Goal: Information Seeking & Learning: Learn about a topic

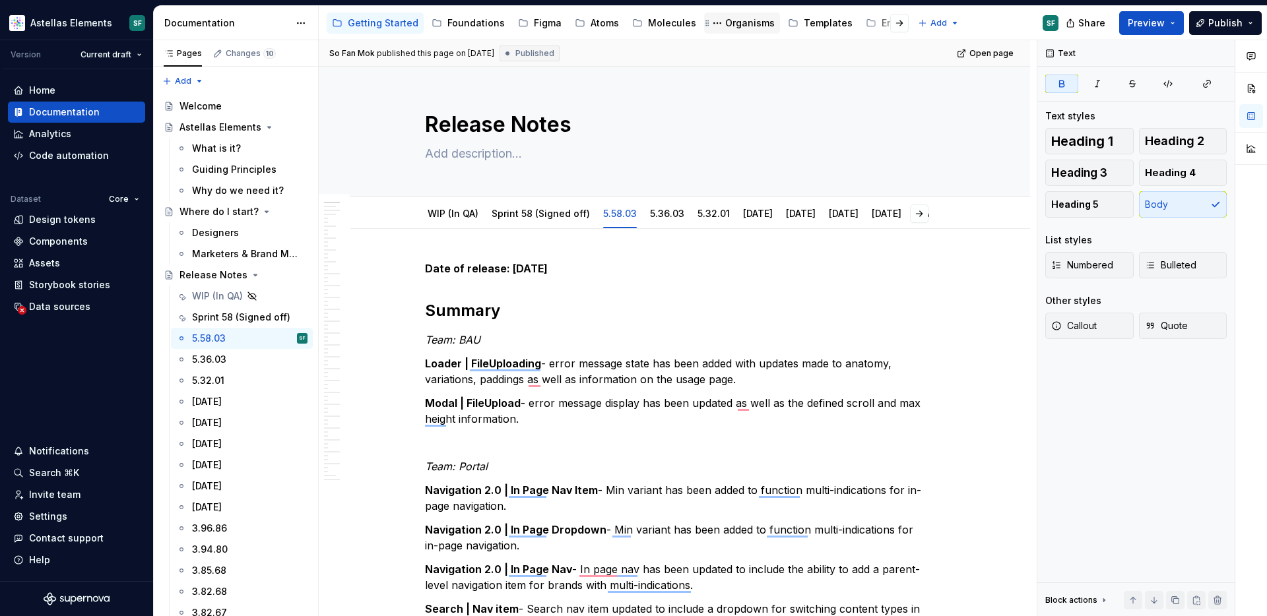
click at [736, 23] on div "Organisms" at bounding box center [749, 22] width 49 height 13
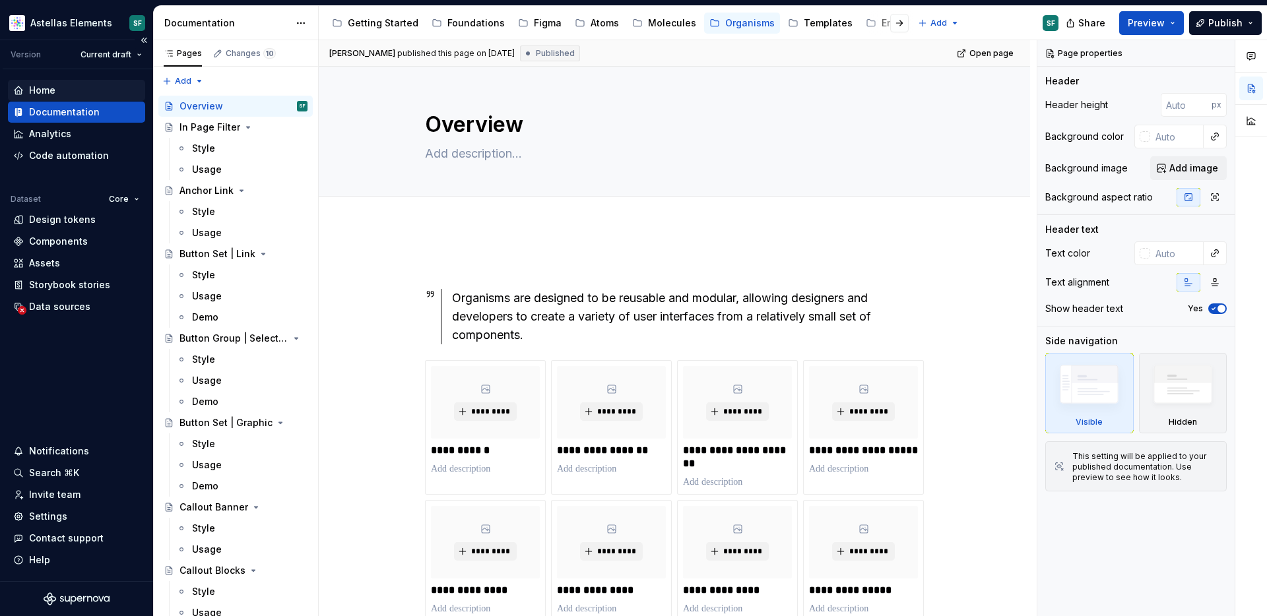
click at [101, 88] on div "Home" at bounding box center [76, 90] width 127 height 13
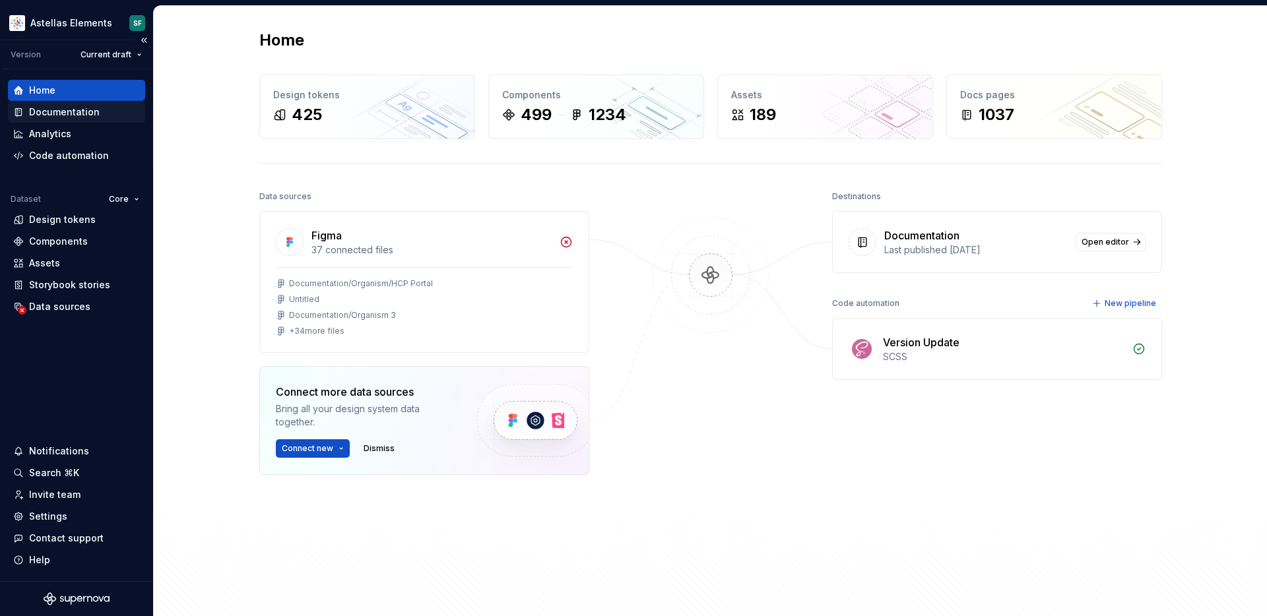
click at [79, 112] on div "Documentation" at bounding box center [64, 112] width 71 height 13
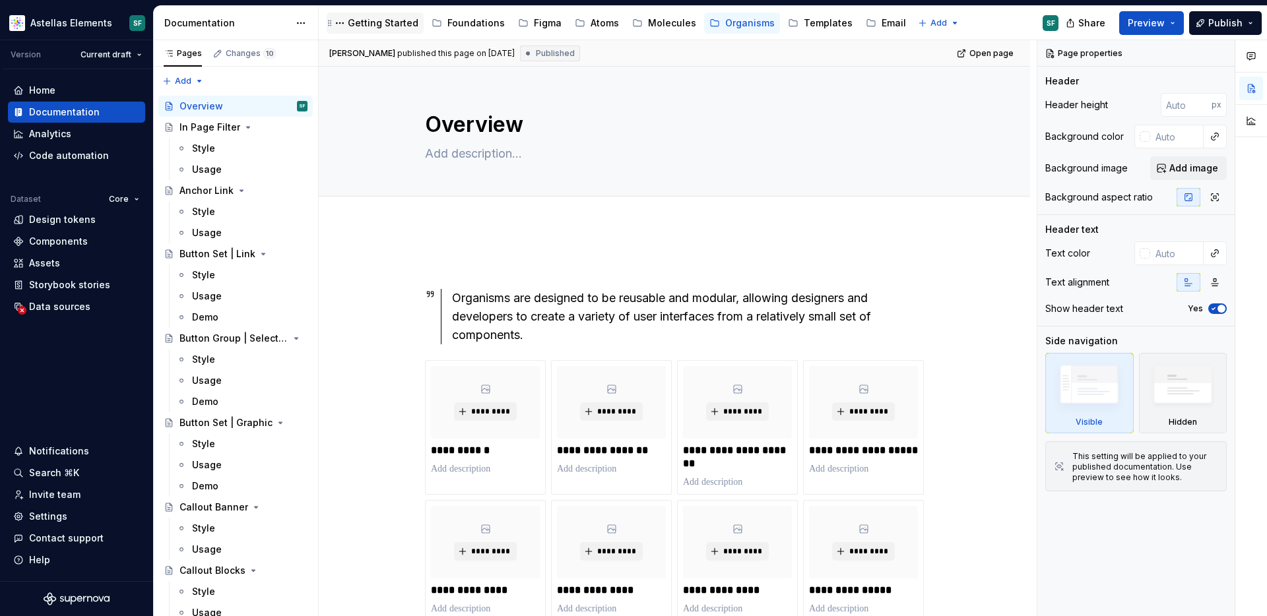
click at [373, 26] on div "Getting Started" at bounding box center [383, 22] width 71 height 13
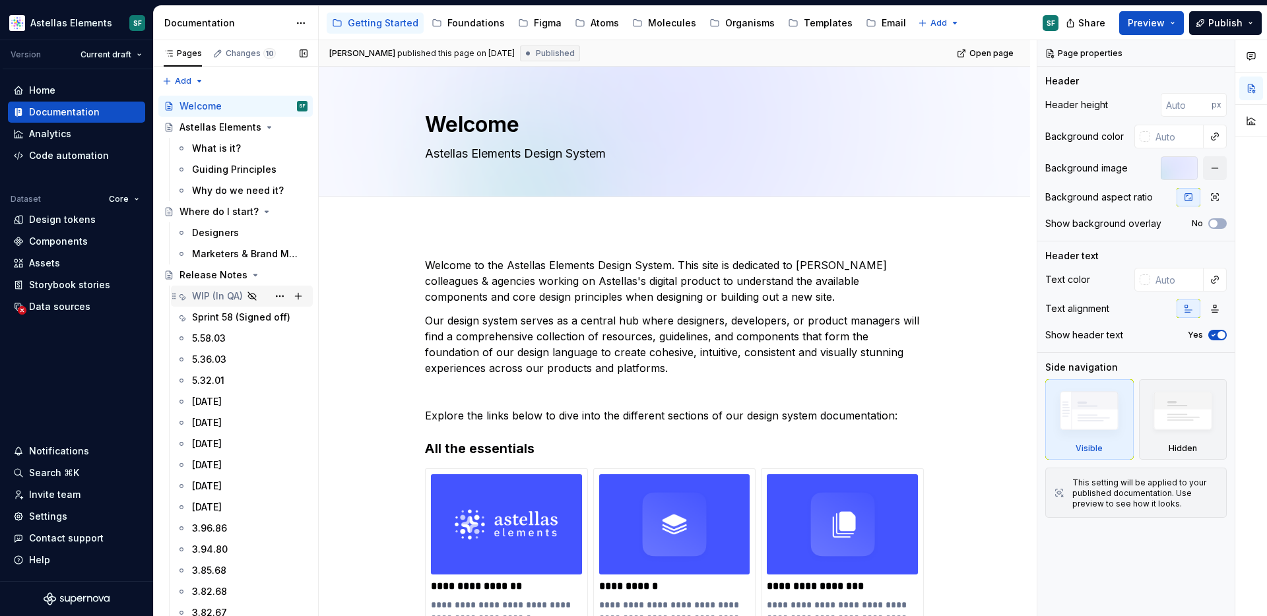
click at [210, 297] on div "WIP (In QA)" at bounding box center [217, 296] width 51 height 13
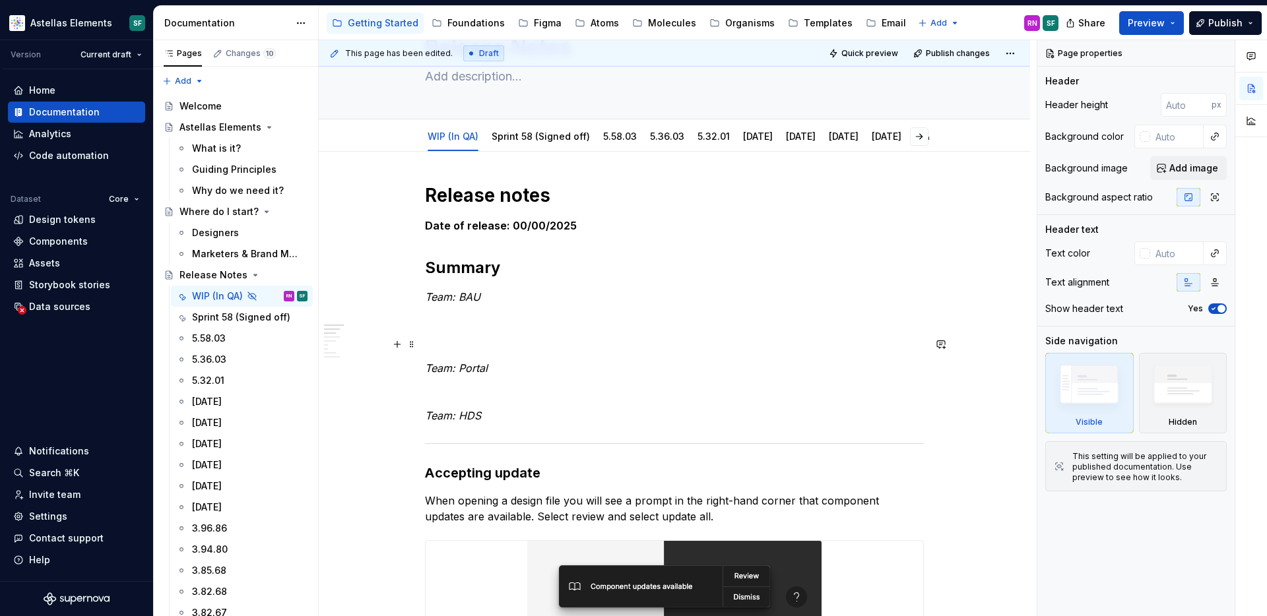
scroll to position [66, 0]
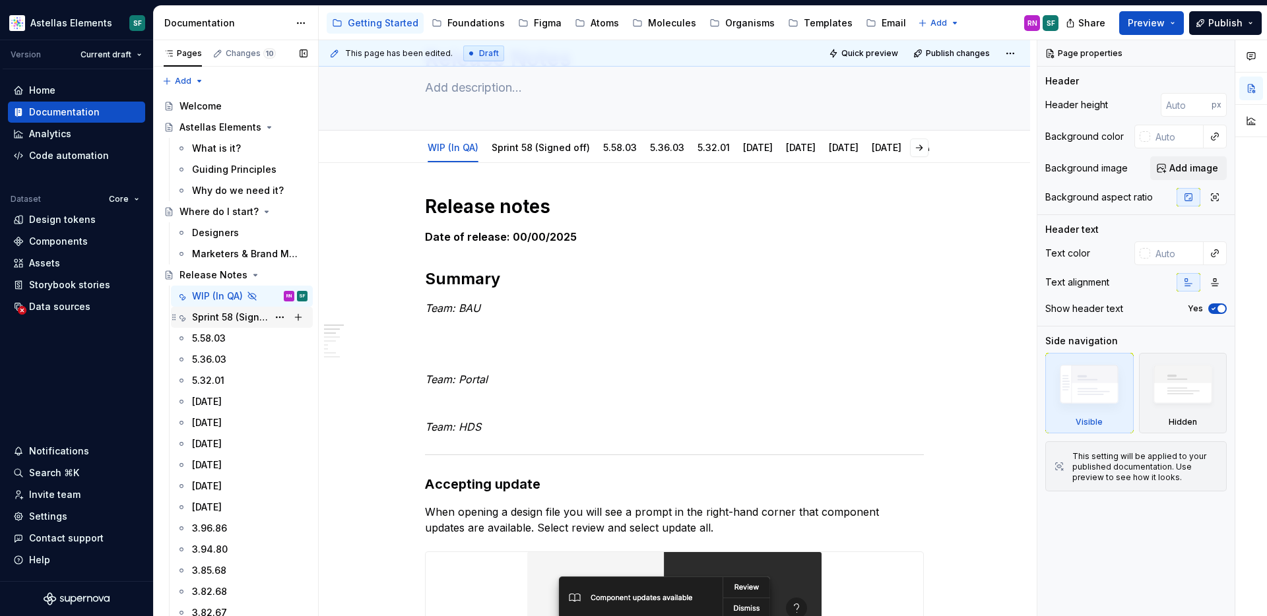
click at [242, 315] on div "Sprint 58 (Signed off)" at bounding box center [230, 317] width 76 height 13
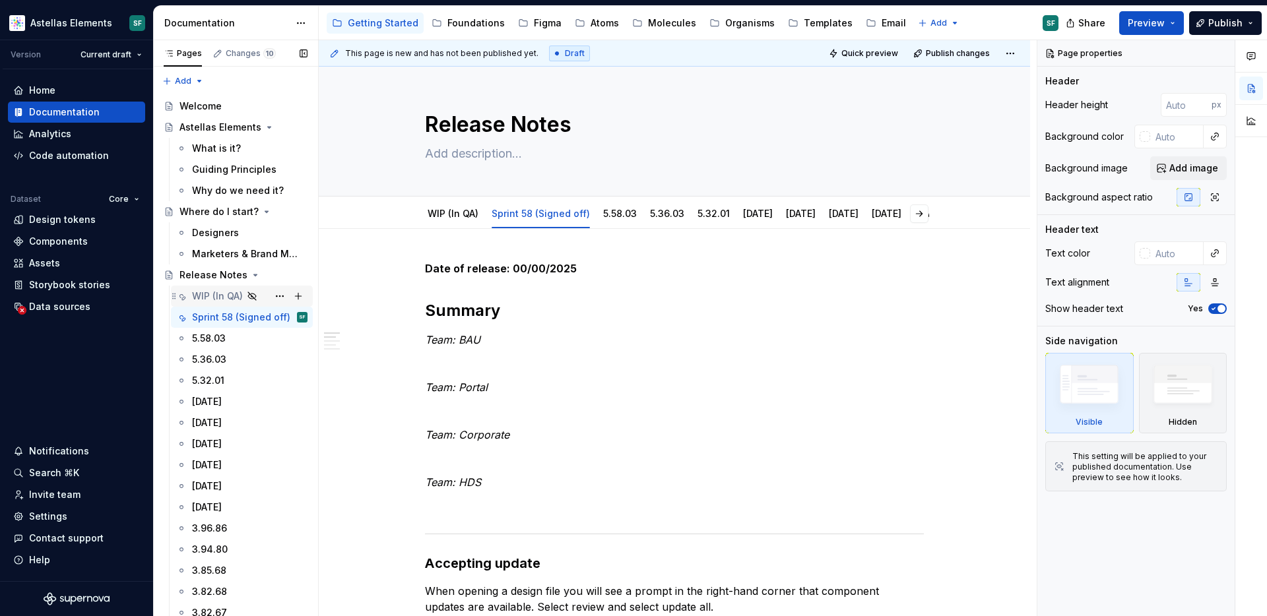
click at [220, 294] on div "WIP (In QA)" at bounding box center [217, 296] width 51 height 13
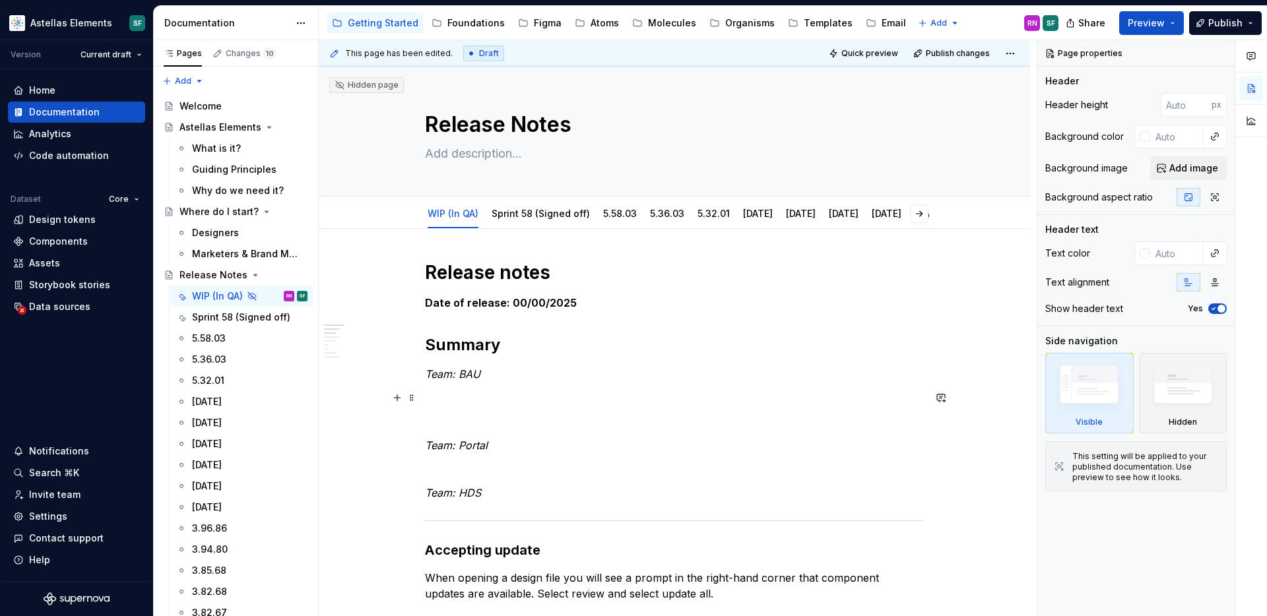
click at [473, 397] on p at bounding box center [674, 398] width 499 height 16
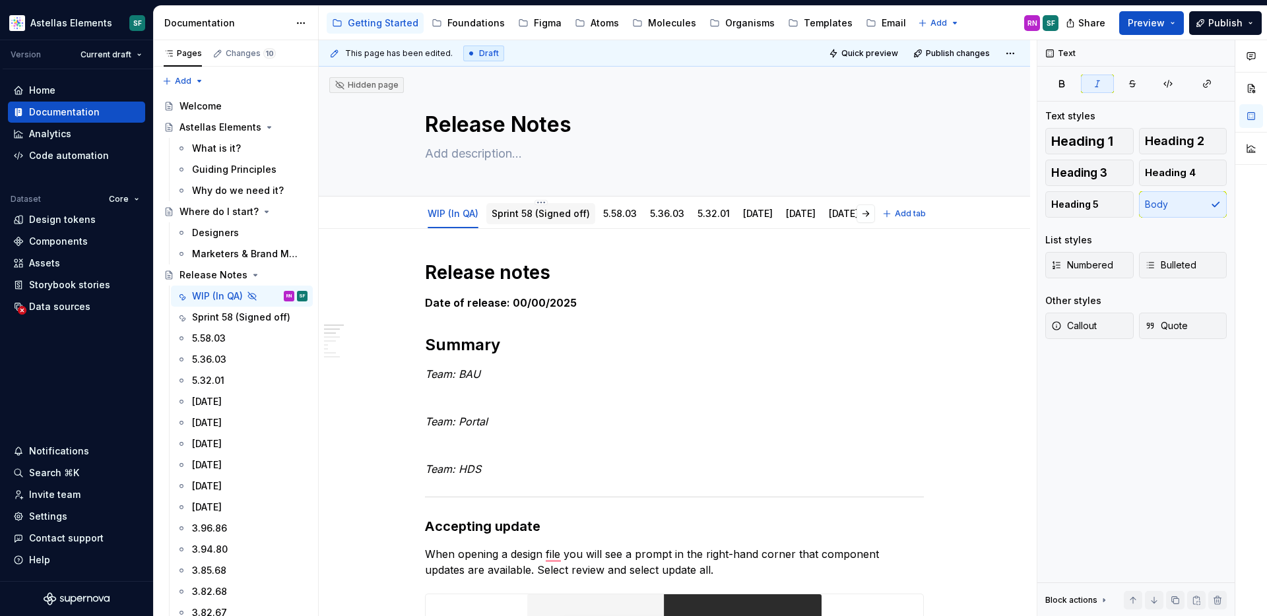
click at [534, 209] on link "Sprint 58 (Signed off)" at bounding box center [541, 213] width 98 height 11
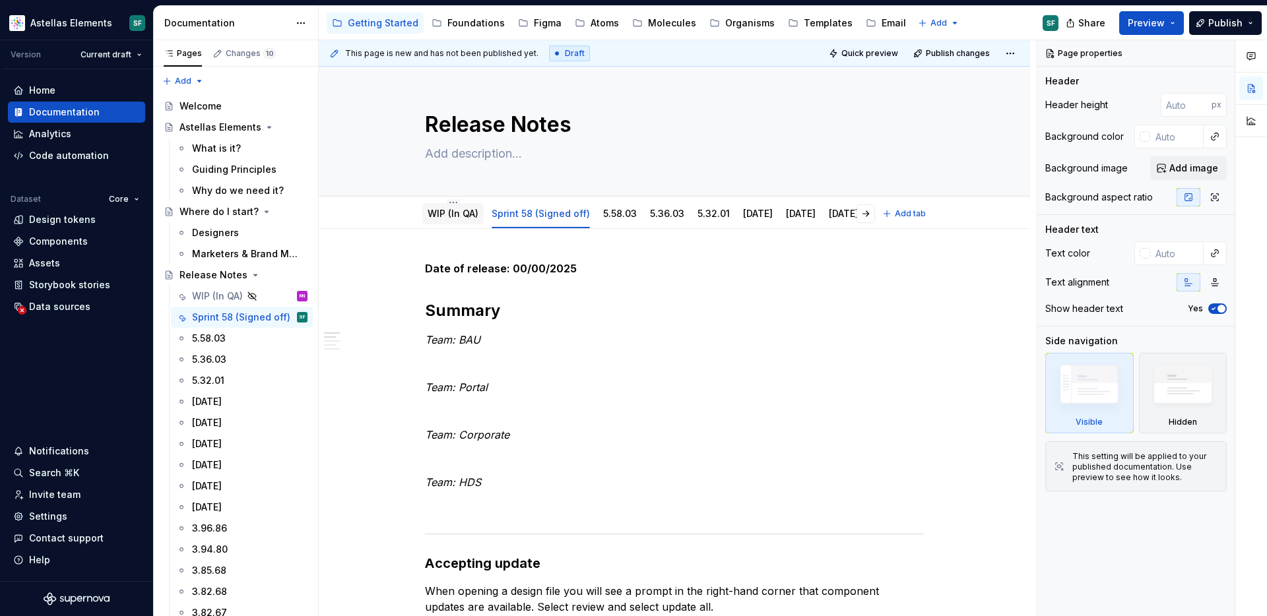
click at [462, 214] on link "WIP (In QA)" at bounding box center [453, 213] width 51 height 11
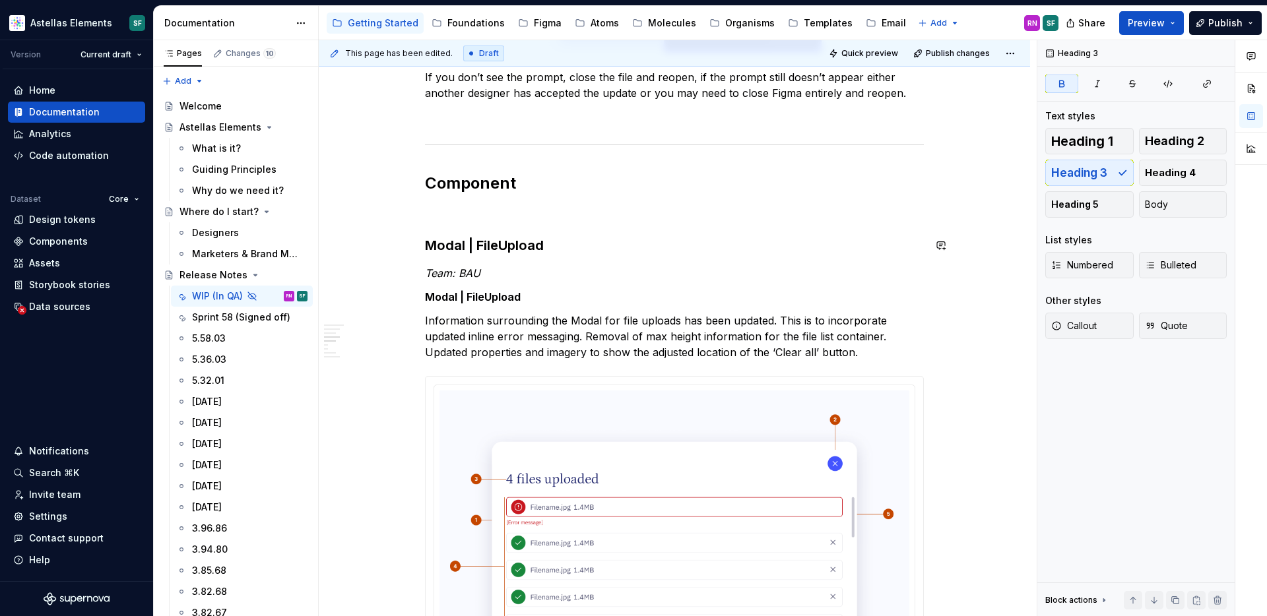
click at [486, 222] on div "**********" at bounding box center [674, 405] width 499 height 1534
click at [489, 207] on p "To enrich screen reader interactions, please activate Accessibility in Grammarl…" at bounding box center [674, 213] width 499 height 16
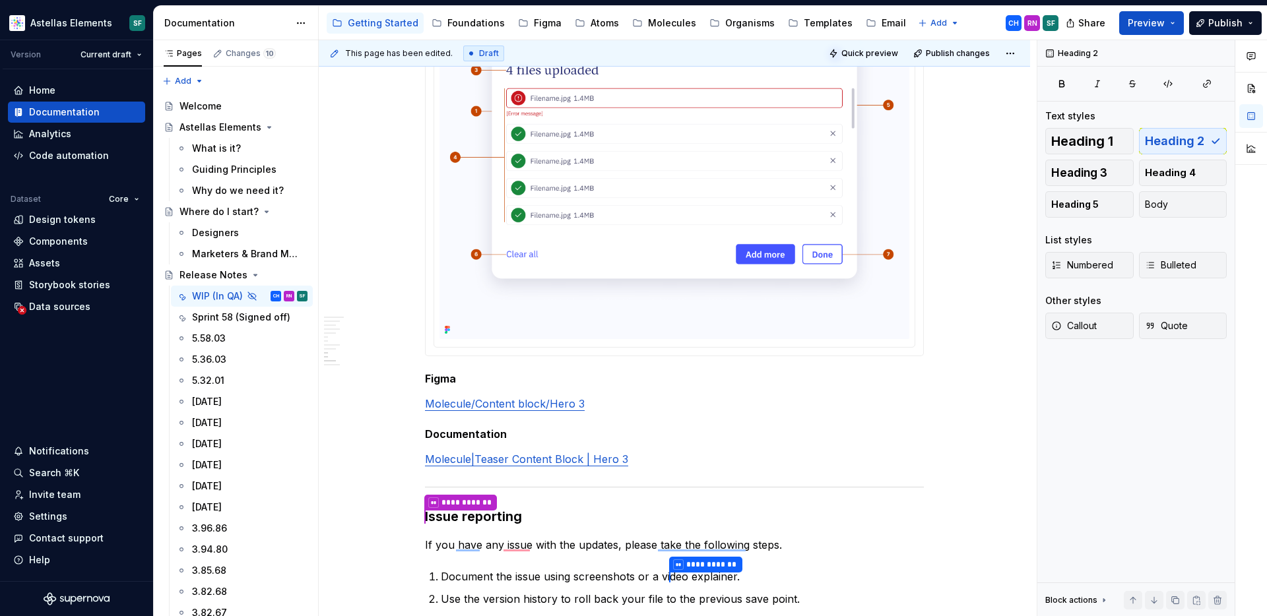
scroll to position [1250, 0]
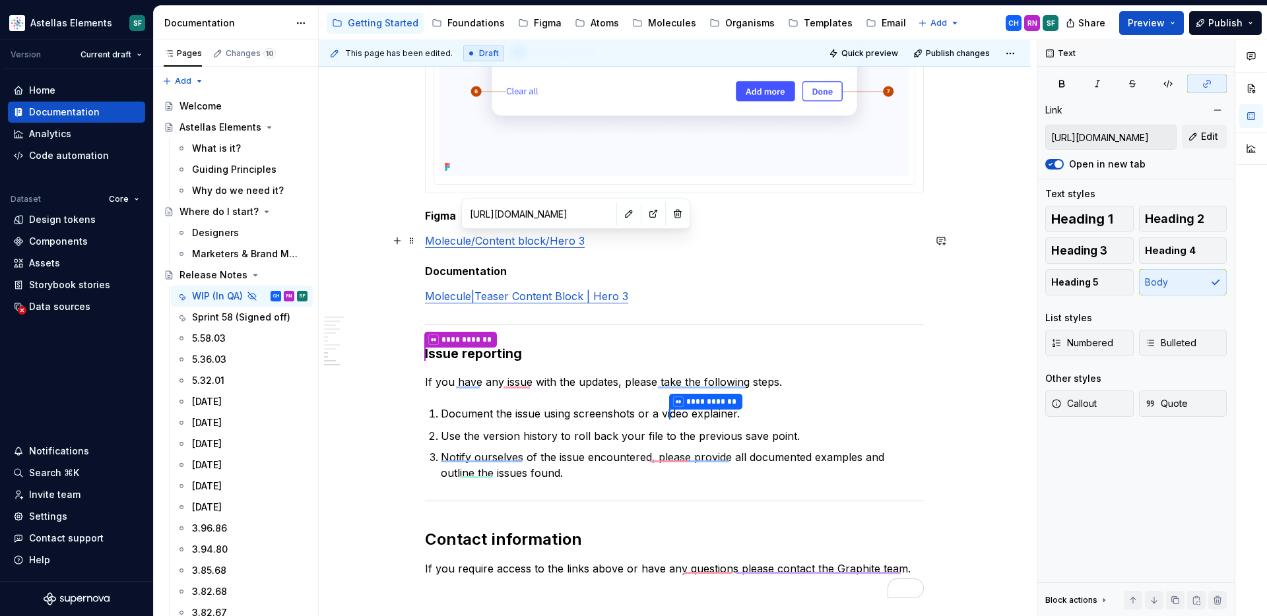
click at [556, 240] on link "Molecule/Content block/Hero 3" at bounding box center [505, 240] width 160 height 13
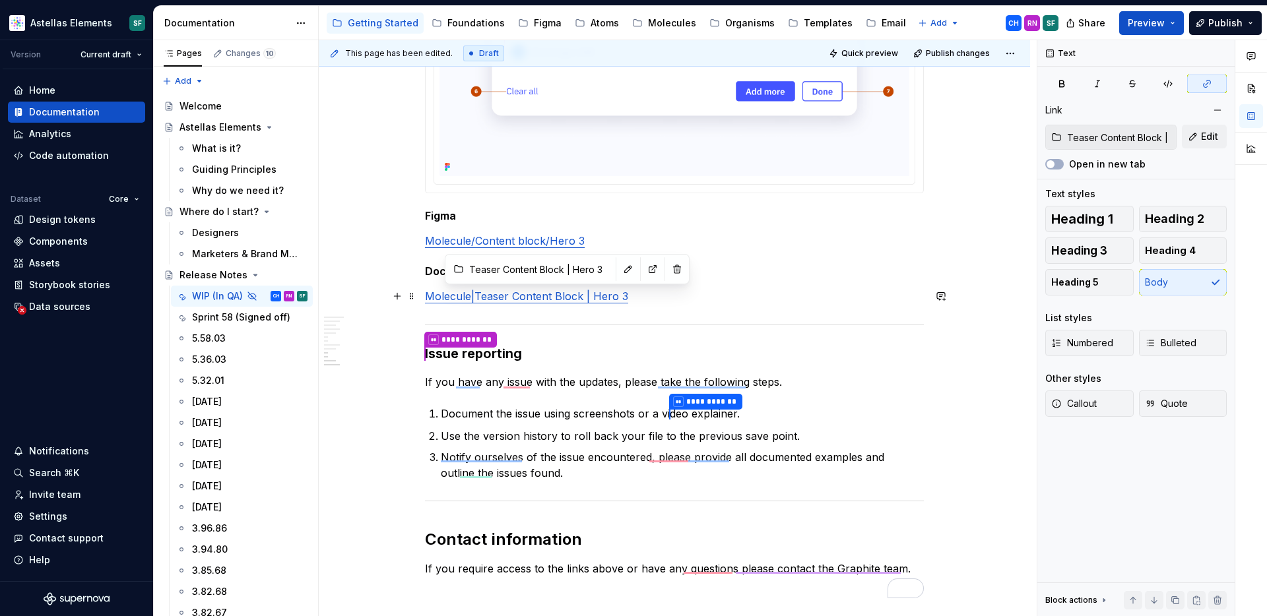
click at [549, 294] on link "Molecule|Teaser Content Block | Hero 3" at bounding box center [526, 296] width 203 height 13
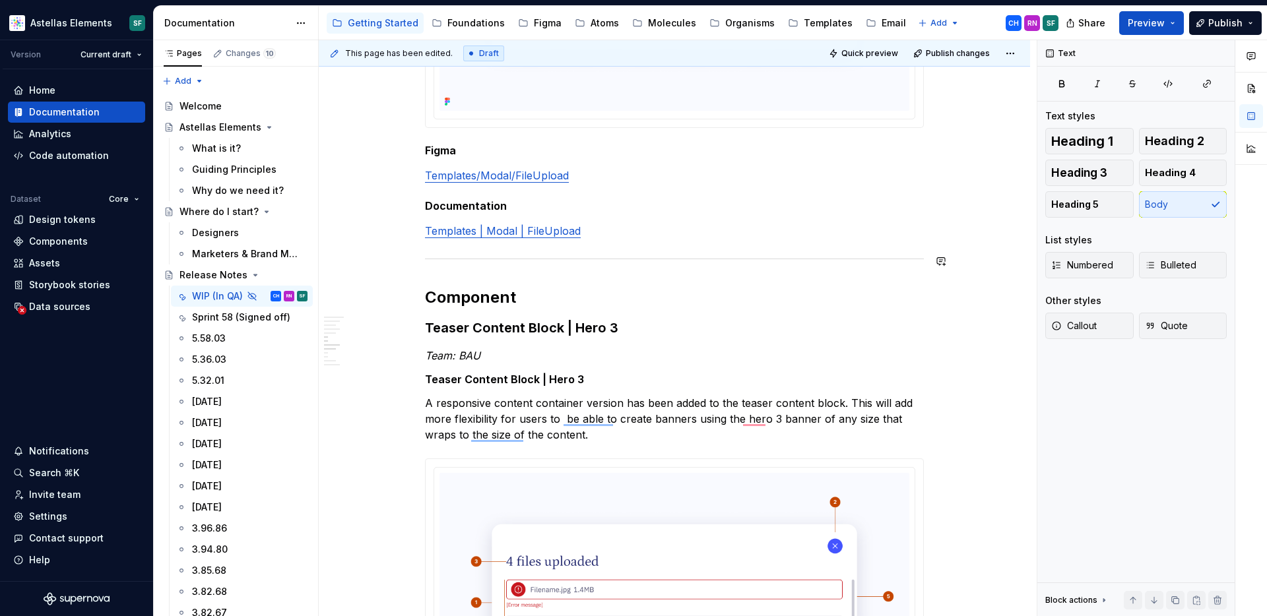
click at [605, 239] on div "**********" at bounding box center [674, 143] width 499 height 2223
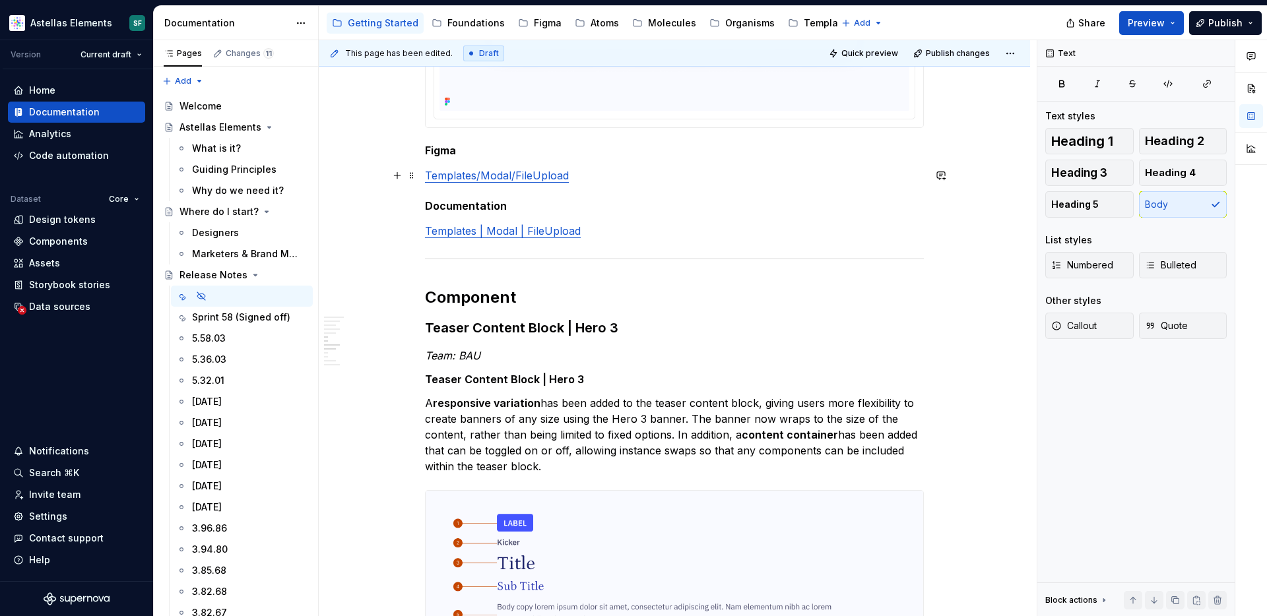
type textarea "*"
